Goal: Information Seeking & Learning: Learn about a topic

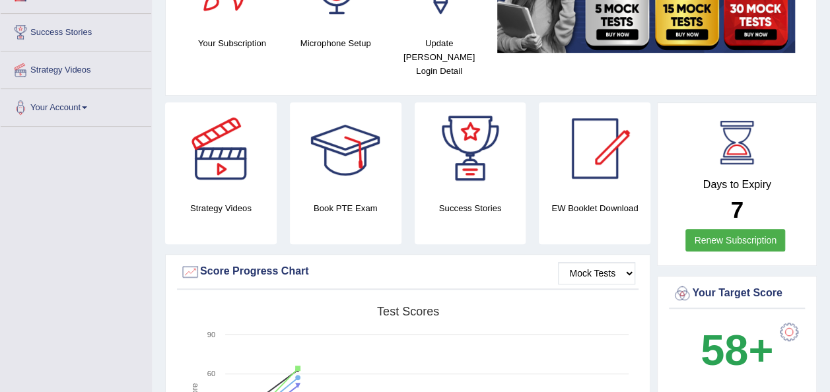
scroll to position [264, 0]
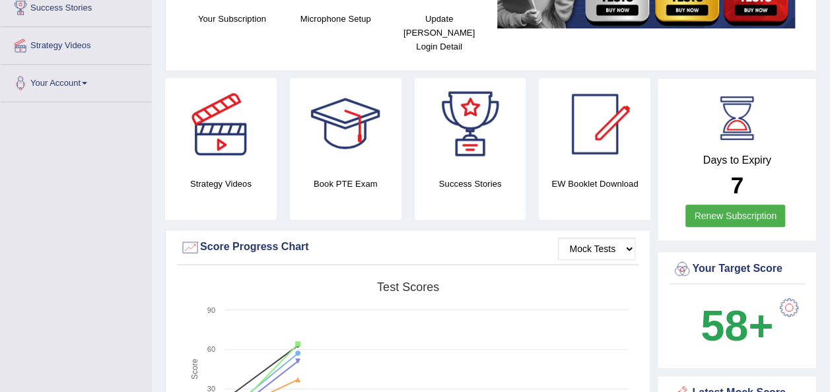
click at [360, 128] on div at bounding box center [345, 124] width 92 height 92
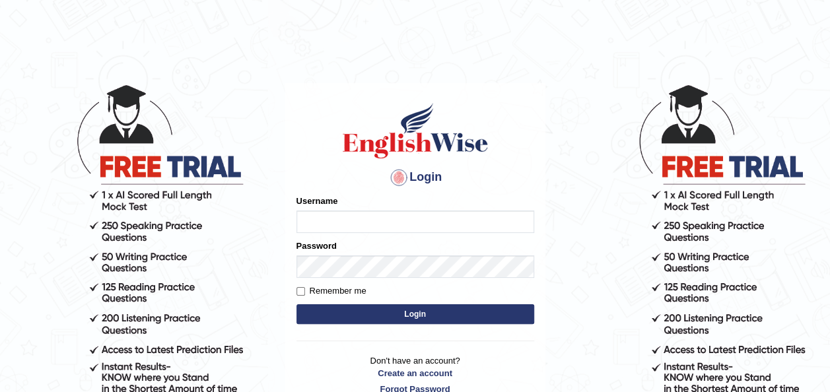
type input "sibghatullahbabar"
click at [399, 321] on button "Login" at bounding box center [415, 314] width 238 height 20
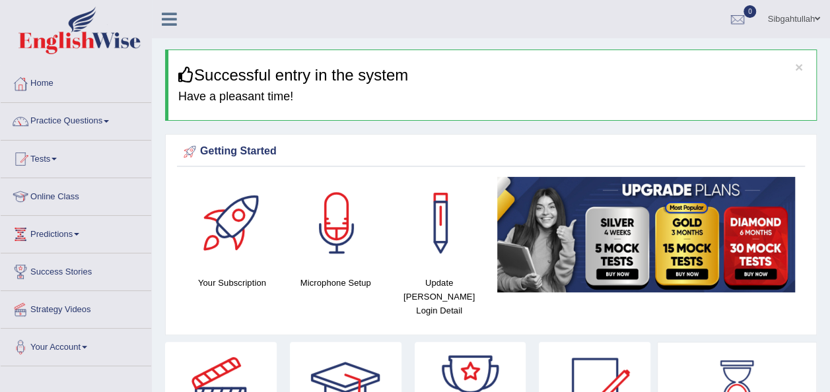
click at [357, 356] on div at bounding box center [345, 388] width 92 height 92
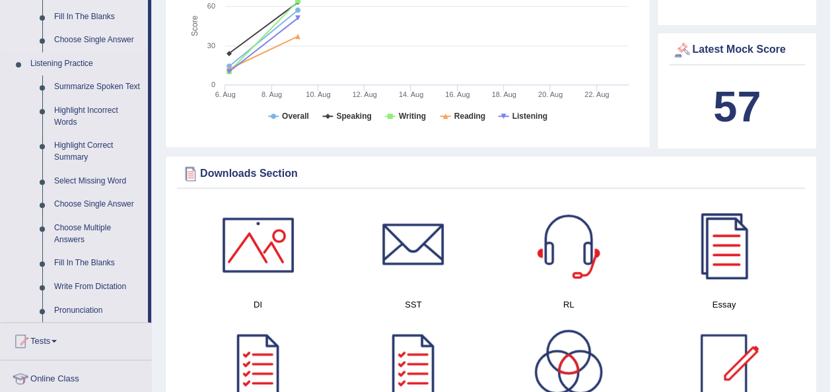
scroll to position [594, 0]
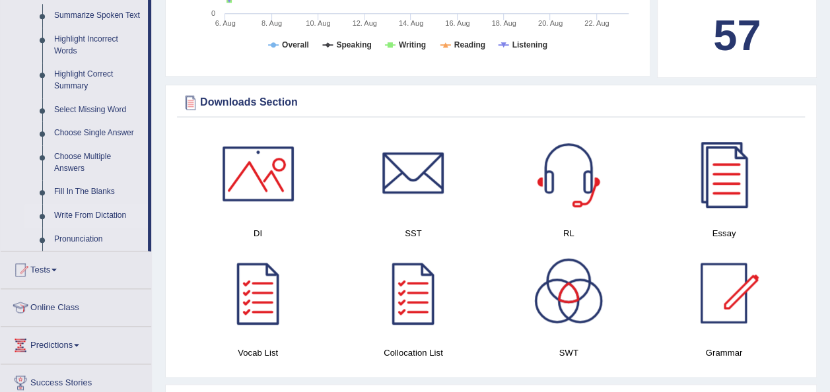
click at [94, 212] on link "Write From Dictation" at bounding box center [98, 216] width 100 height 24
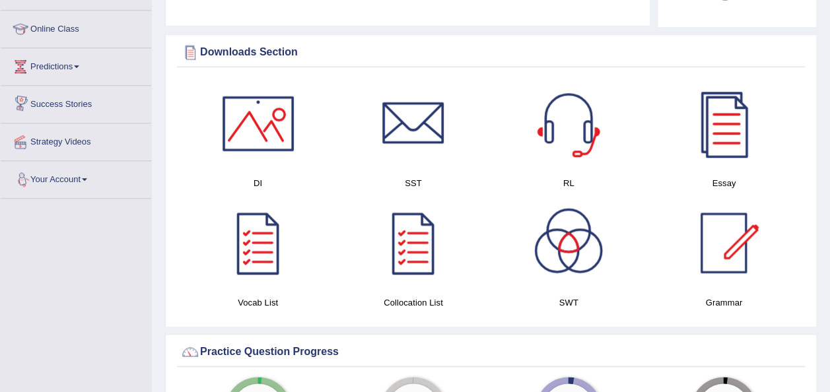
scroll to position [660, 0]
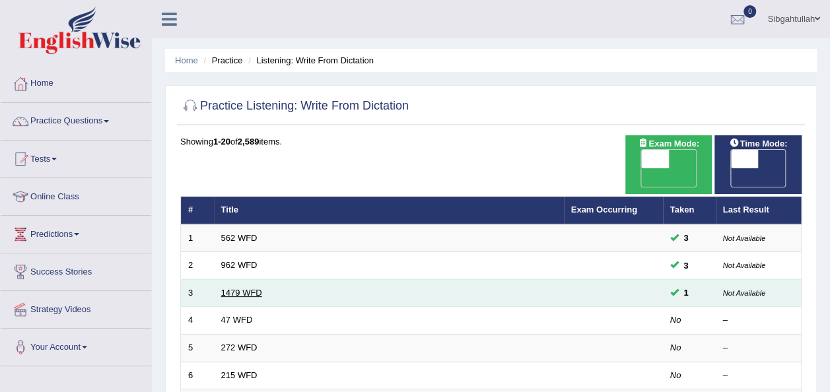
click at [240, 288] on link "1479 WFD" at bounding box center [241, 293] width 41 height 10
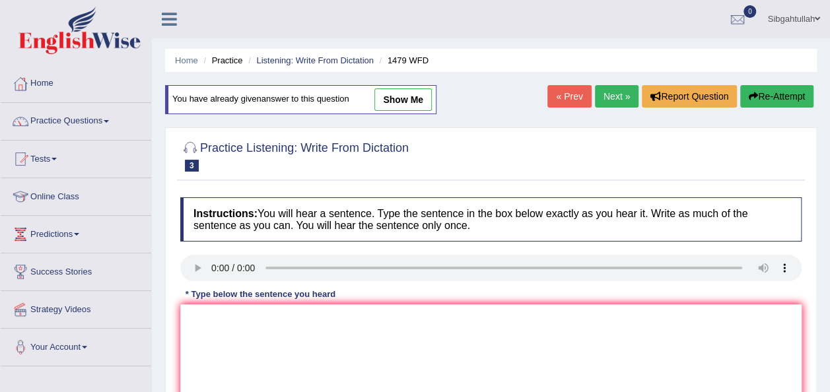
click at [396, 98] on link "show me" at bounding box center [402, 99] width 57 height 22
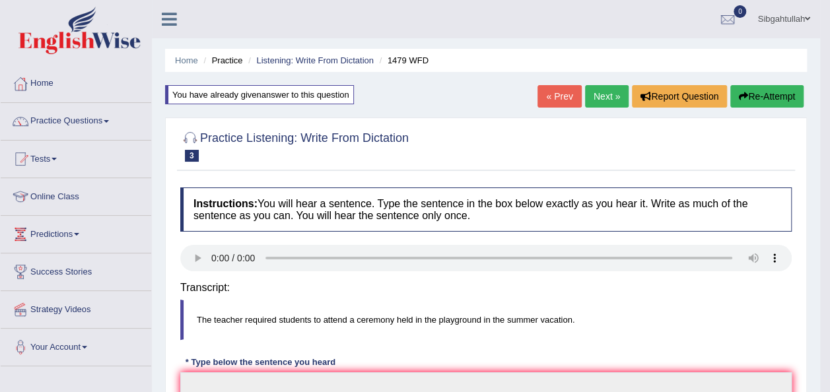
type textarea "the teacher reqiured the student to come to ground to attend the summer occisio…"
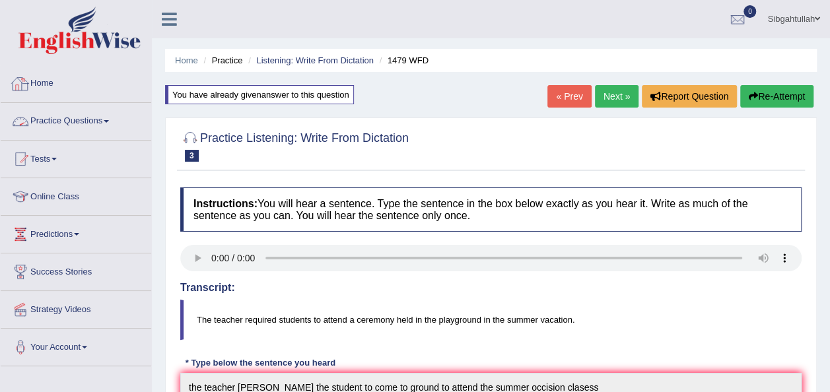
click at [58, 120] on link "Practice Questions" at bounding box center [76, 119] width 150 height 33
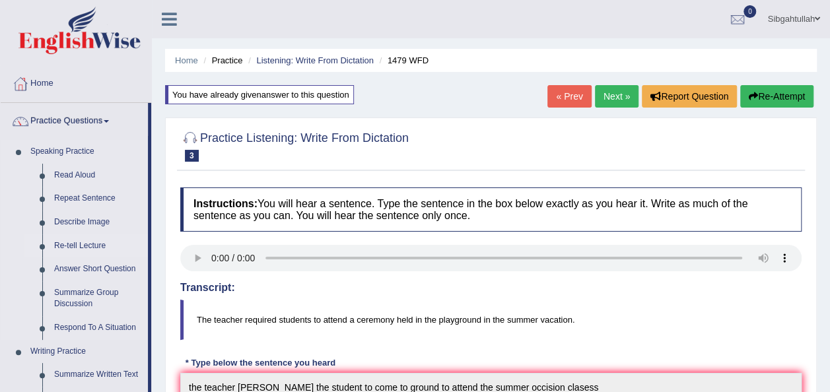
scroll to position [66, 0]
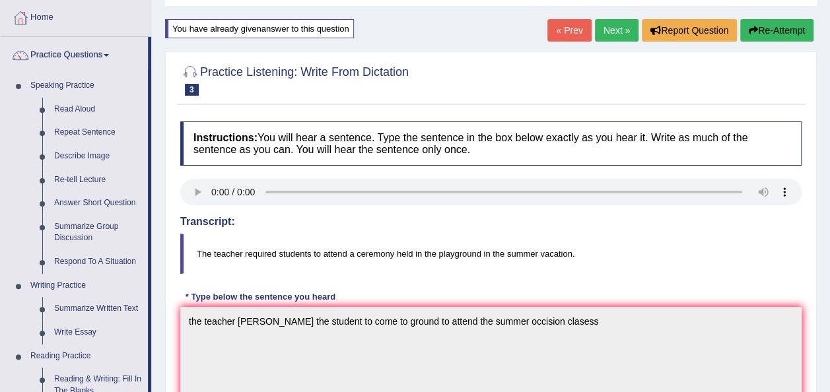
click at [77, 177] on link "Re-tell Lecture" at bounding box center [98, 180] width 100 height 24
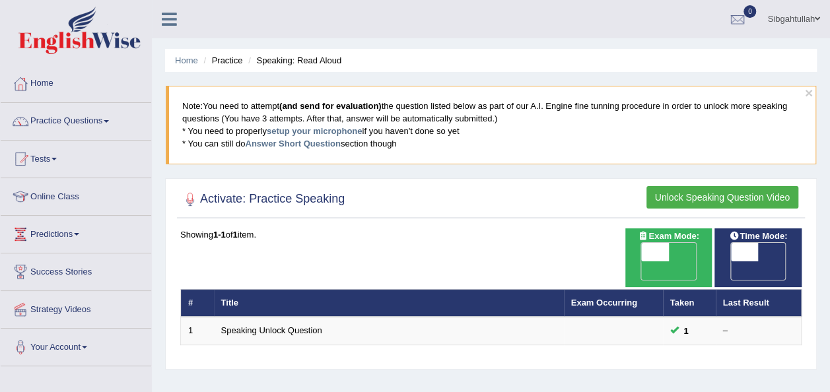
click at [755, 251] on span at bounding box center [745, 252] width 28 height 18
checkbox input "true"
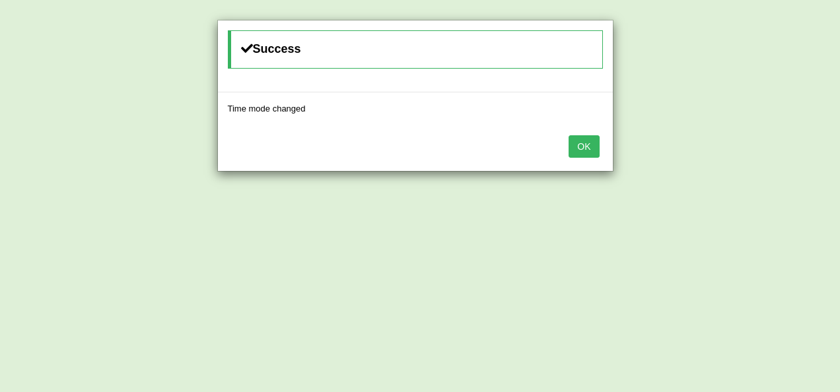
click at [583, 147] on button "OK" at bounding box center [583, 146] width 30 height 22
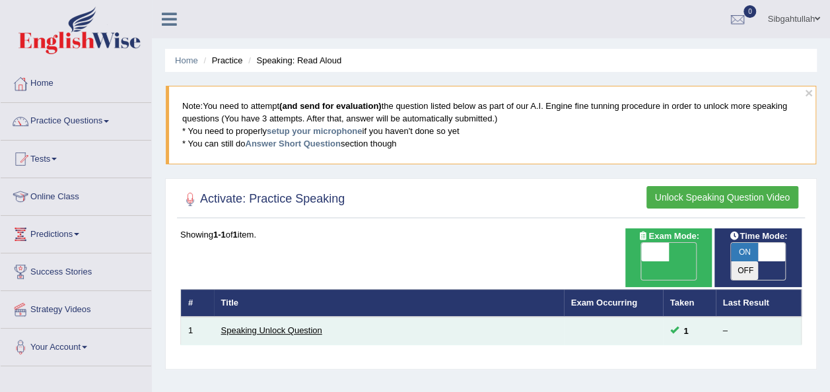
click at [255, 325] on link "Speaking Unlock Question" at bounding box center [271, 330] width 101 height 10
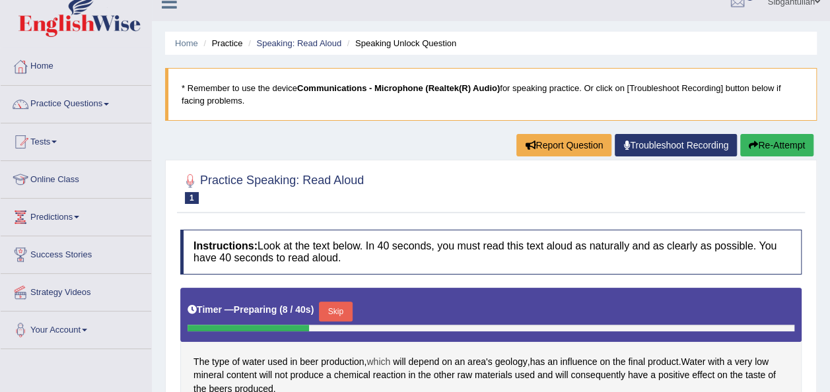
scroll to position [149, 0]
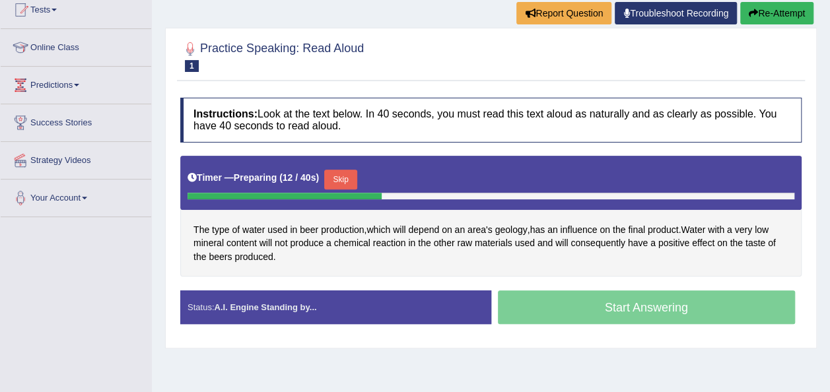
click at [334, 183] on button "Skip" at bounding box center [340, 180] width 33 height 20
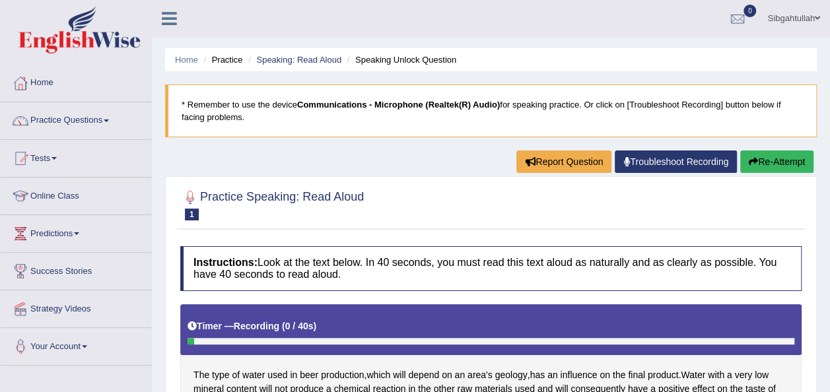
scroll to position [0, 0]
